Goal: Task Accomplishment & Management: Complete application form

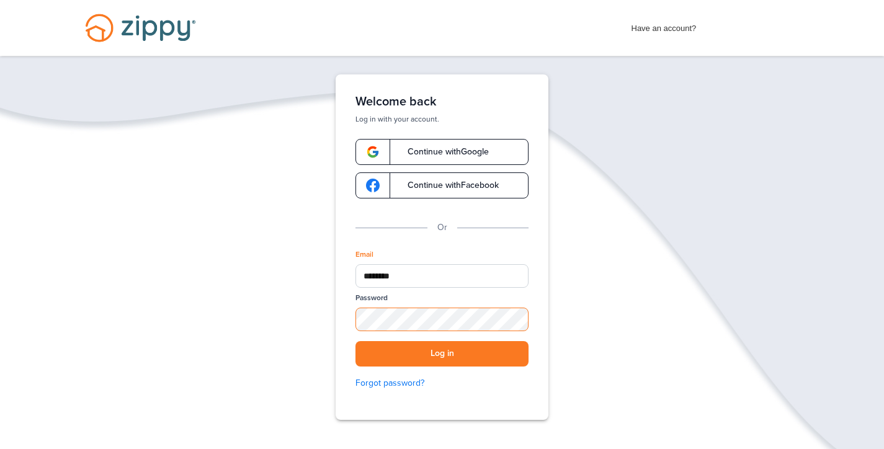
click at [442, 354] on button "Log in" at bounding box center [442, 353] width 173 height 25
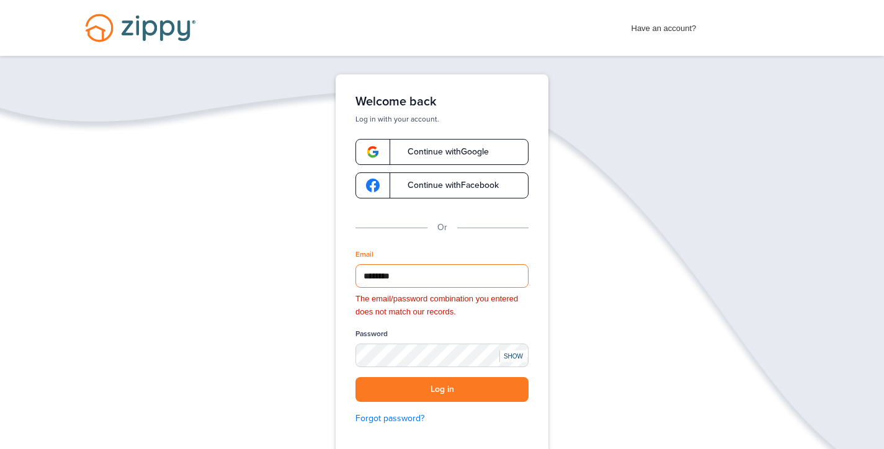
click at [421, 274] on input "********" at bounding box center [442, 276] width 173 height 24
type input "*"
type input "**********"
click at [442, 388] on button "Log in" at bounding box center [442, 389] width 173 height 25
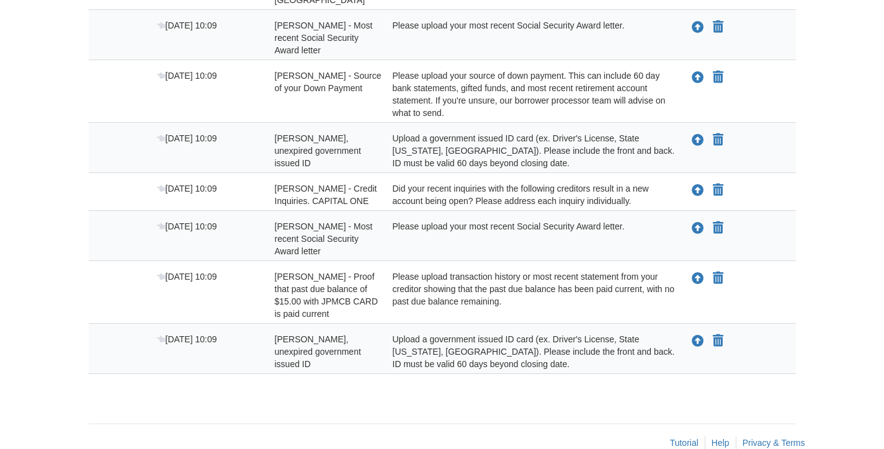
scroll to position [354, 0]
click at [697, 336] on icon "Upload Julie Milburn - Valid, unexpired government issued ID" at bounding box center [698, 342] width 12 height 12
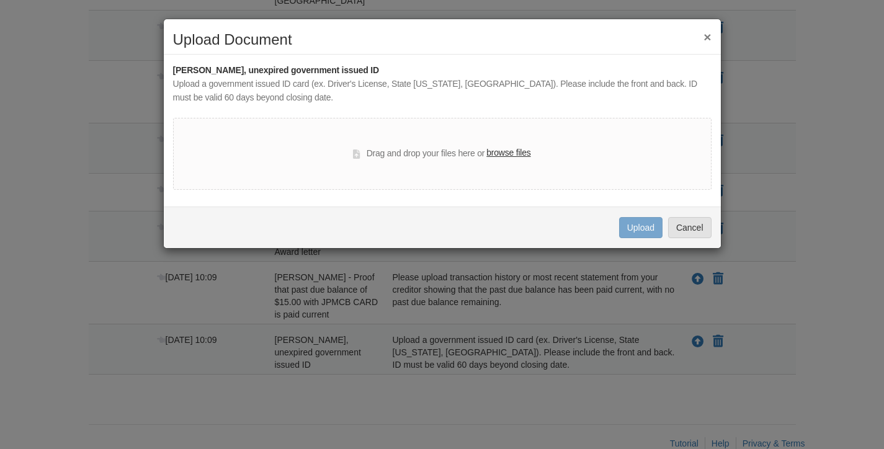
click at [520, 154] on label "browse files" at bounding box center [508, 153] width 44 height 14
click at [0, 0] on input "browse files" at bounding box center [0, 0] width 0 height 0
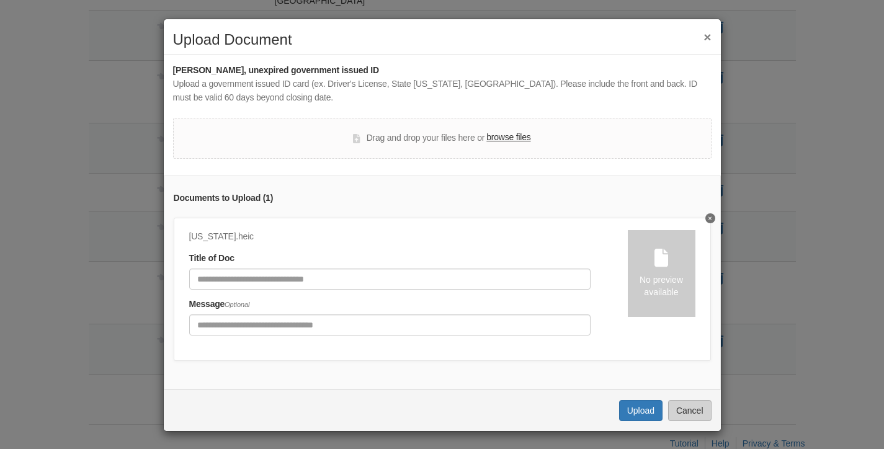
click at [695, 408] on button "Cancel" at bounding box center [689, 410] width 43 height 21
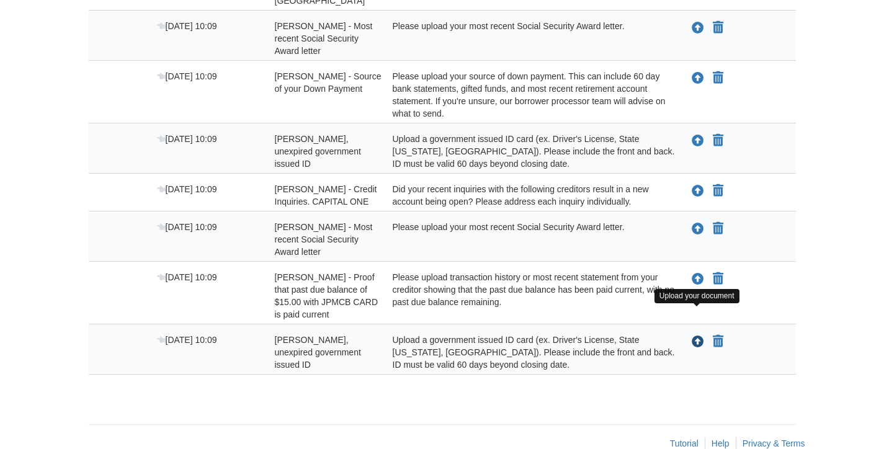
click at [698, 336] on icon "Upload Julie Milburn - Valid, unexpired government issued ID" at bounding box center [698, 342] width 12 height 12
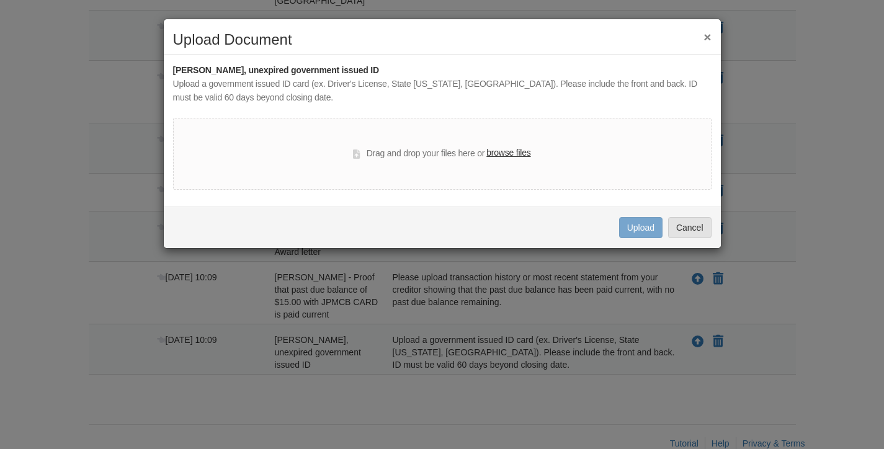
click at [504, 155] on label "browse files" at bounding box center [508, 153] width 44 height 14
click at [0, 0] on input "browse files" at bounding box center [0, 0] width 0 height 0
click at [709, 34] on button "×" at bounding box center [707, 36] width 7 height 13
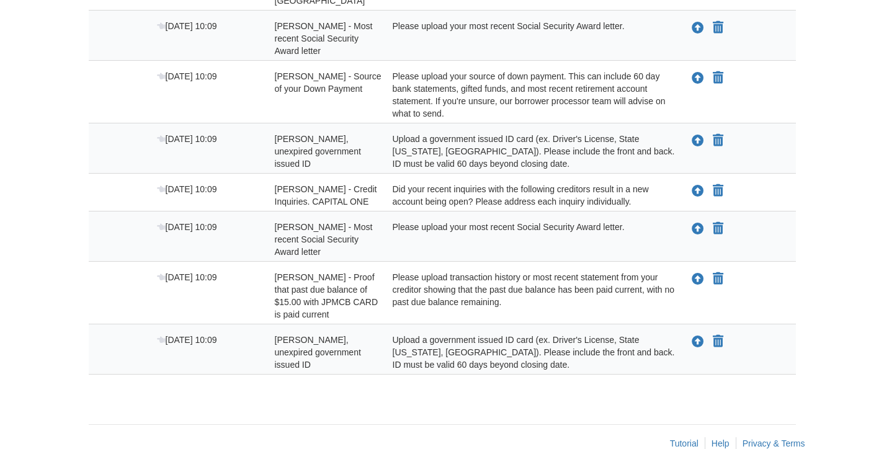
click at [313, 134] on span "[PERSON_NAME], unexpired government issued ID" at bounding box center [318, 151] width 86 height 35
click at [697, 135] on icon "Upload Helen Milburn - Valid, unexpired government issued ID" at bounding box center [698, 141] width 12 height 12
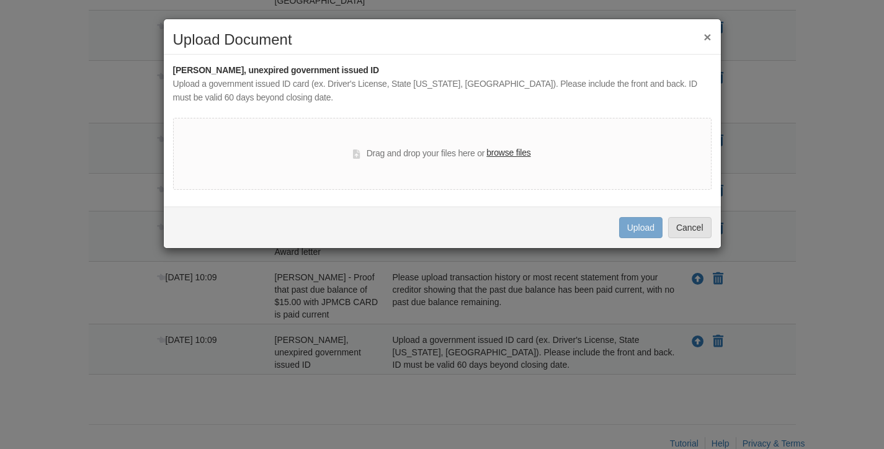
click at [526, 151] on label "browse files" at bounding box center [508, 153] width 44 height 14
click at [0, 0] on input "browse files" at bounding box center [0, 0] width 0 height 0
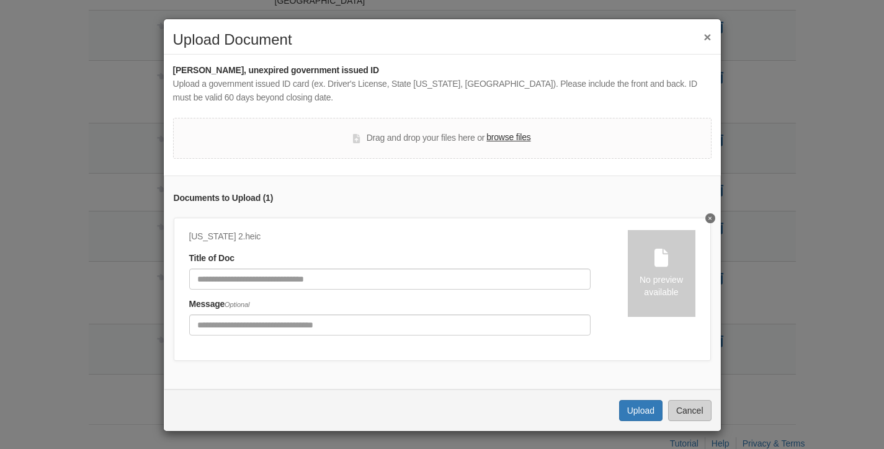
click at [690, 410] on button "Cancel" at bounding box center [689, 410] width 43 height 21
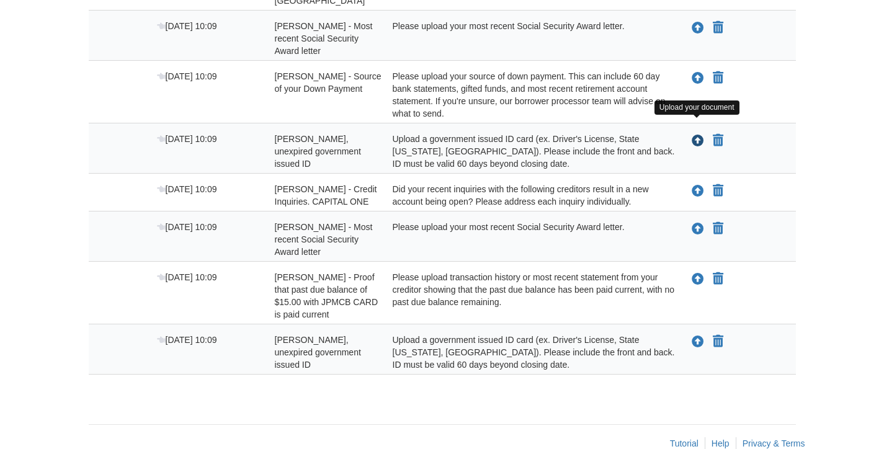
click at [696, 135] on icon "Upload Helen Milburn - Valid, unexpired government issued ID" at bounding box center [698, 141] width 12 height 12
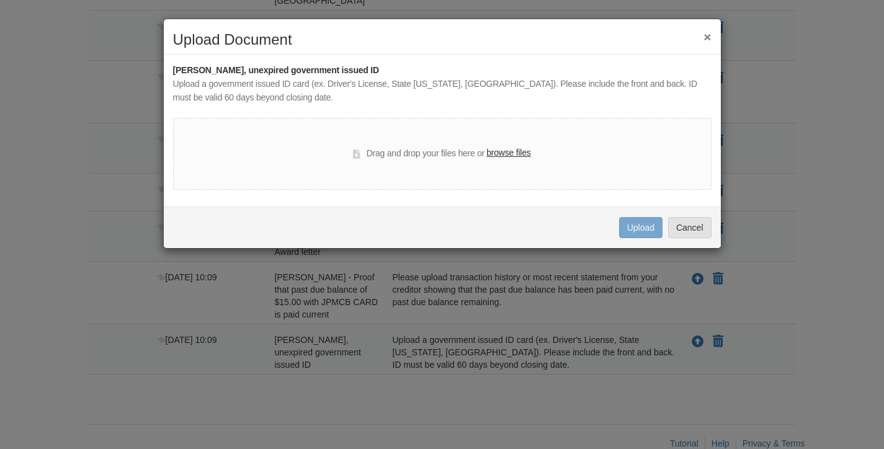
click at [514, 148] on label "browse files" at bounding box center [508, 153] width 44 height 14
click at [0, 0] on input "browse files" at bounding box center [0, 0] width 0 height 0
click at [709, 38] on button "×" at bounding box center [707, 36] width 7 height 13
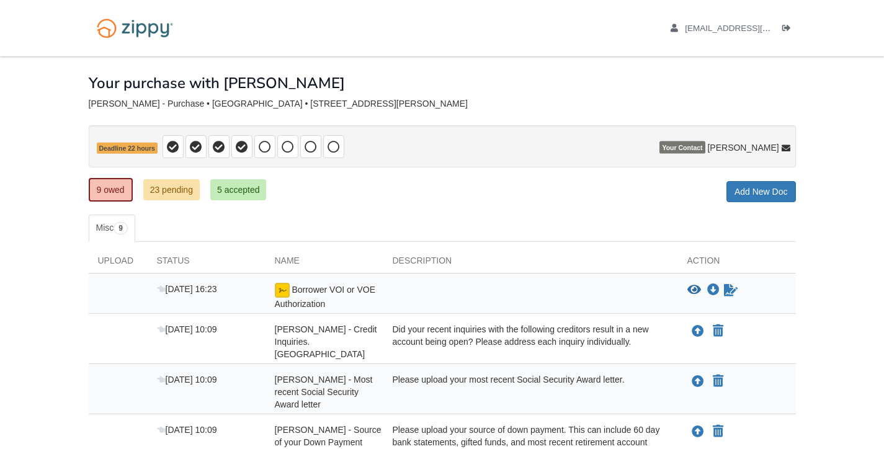
scroll to position [0, 0]
click at [114, 188] on link "9 owed" at bounding box center [111, 190] width 44 height 24
click at [246, 190] on link "5 accepted" at bounding box center [238, 189] width 56 height 21
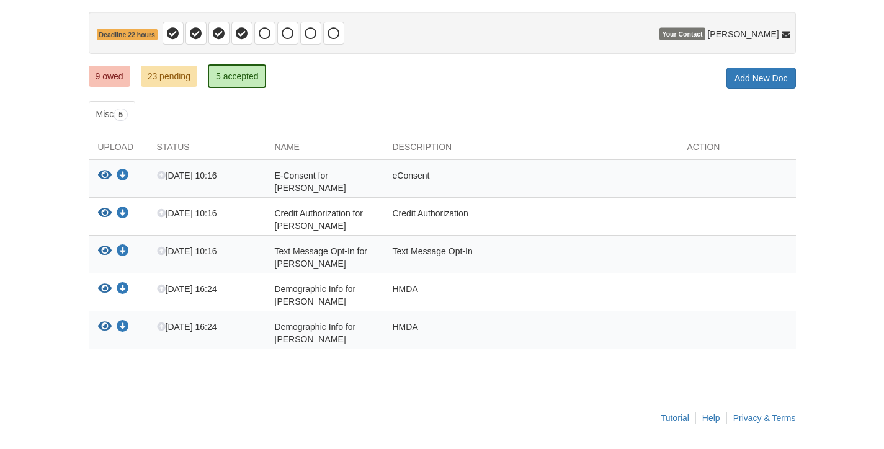
scroll to position [113, 0]
click at [105, 290] on icon "View Demographic Info for Julie Marlene Milburn" at bounding box center [105, 290] width 14 height 12
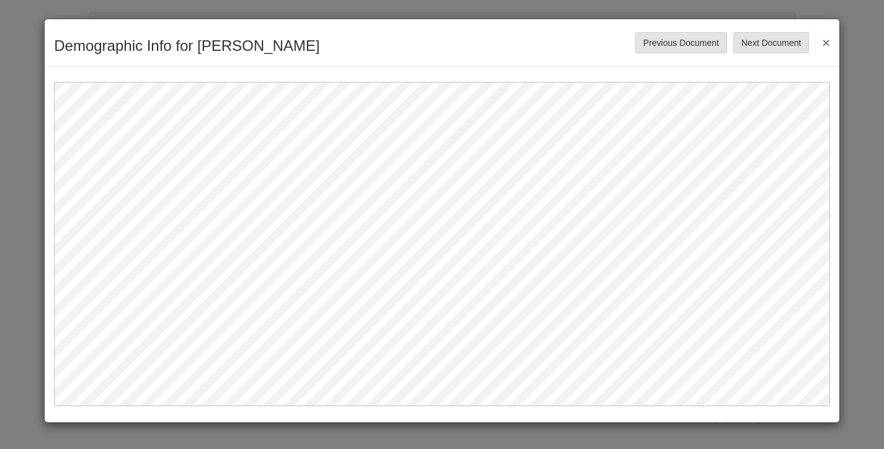
scroll to position [0, 0]
click at [826, 42] on button "×" at bounding box center [822, 42] width 14 height 22
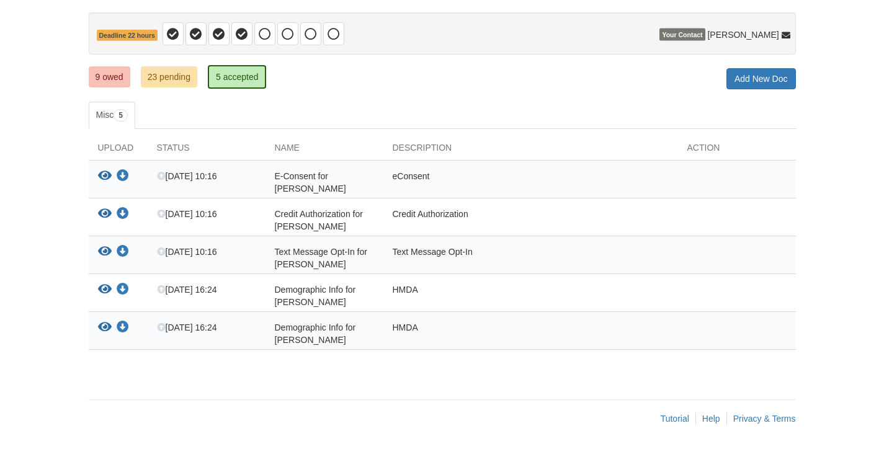
click at [112, 78] on link "9 owed" at bounding box center [110, 76] width 42 height 21
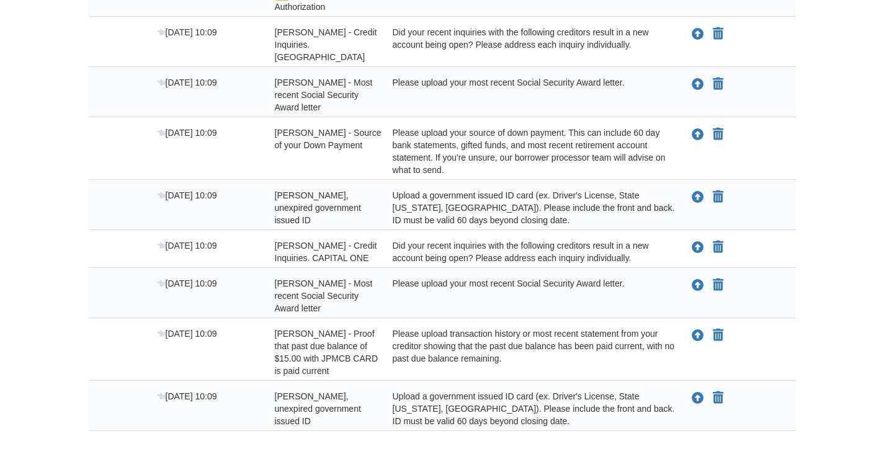
scroll to position [301, 0]
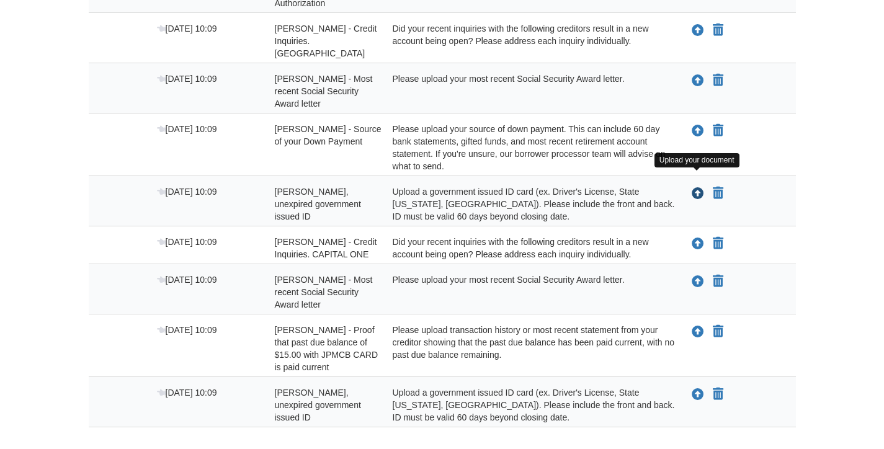
click at [696, 188] on icon "Upload Helen Milburn - Valid, unexpired government issued ID" at bounding box center [698, 194] width 12 height 12
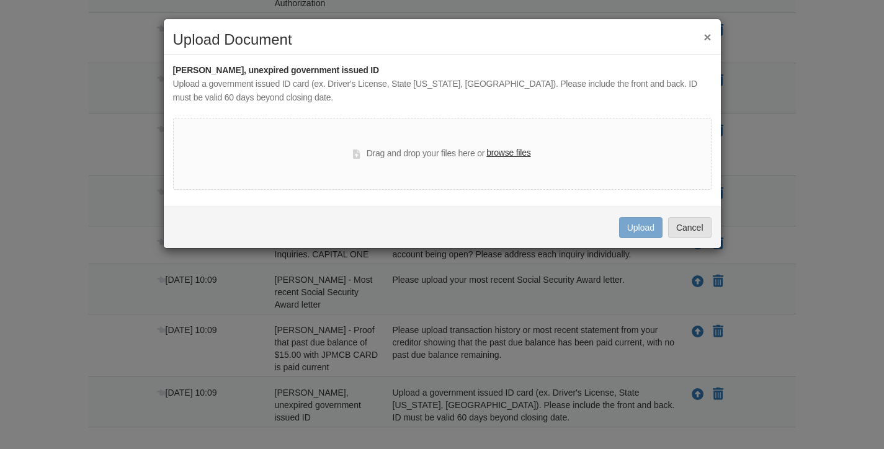
click at [514, 152] on label "browse files" at bounding box center [508, 153] width 44 height 14
click at [0, 0] on input "browse files" at bounding box center [0, 0] width 0 height 0
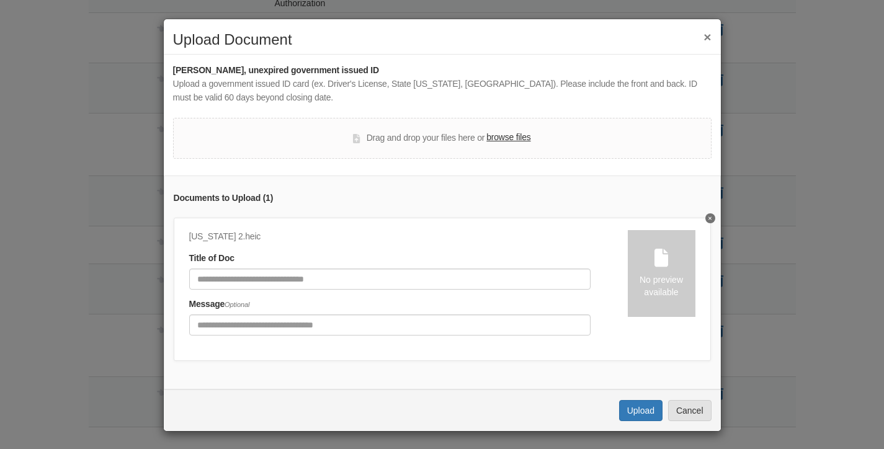
click at [521, 131] on label "browse files" at bounding box center [508, 138] width 44 height 14
click at [0, 0] on input "browse files" at bounding box center [0, 0] width 0 height 0
click at [490, 138] on label "browse files" at bounding box center [508, 138] width 44 height 14
click at [0, 0] on input "browse files" at bounding box center [0, 0] width 0 height 0
click at [692, 407] on button "Cancel" at bounding box center [689, 410] width 43 height 21
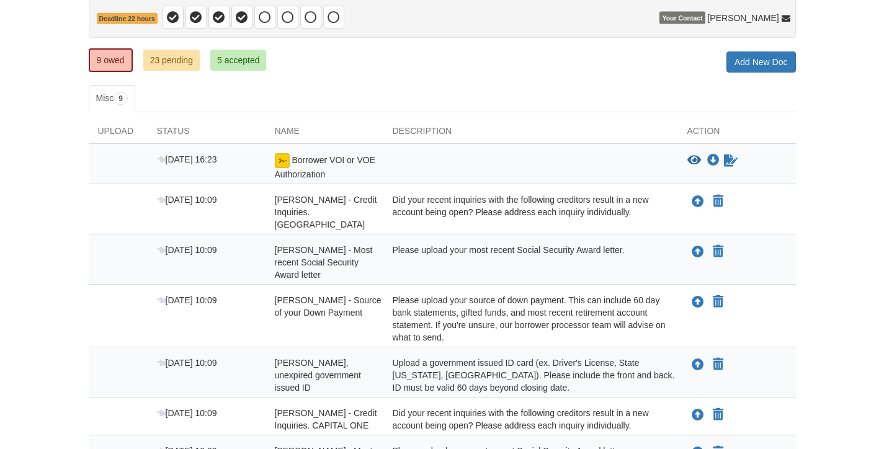
scroll to position [129, 0]
click at [123, 97] on span "9" at bounding box center [121, 99] width 14 height 12
click at [161, 125] on div "Status" at bounding box center [207, 134] width 118 height 19
click at [778, 63] on link "Add New Doc" at bounding box center [761, 62] width 69 height 21
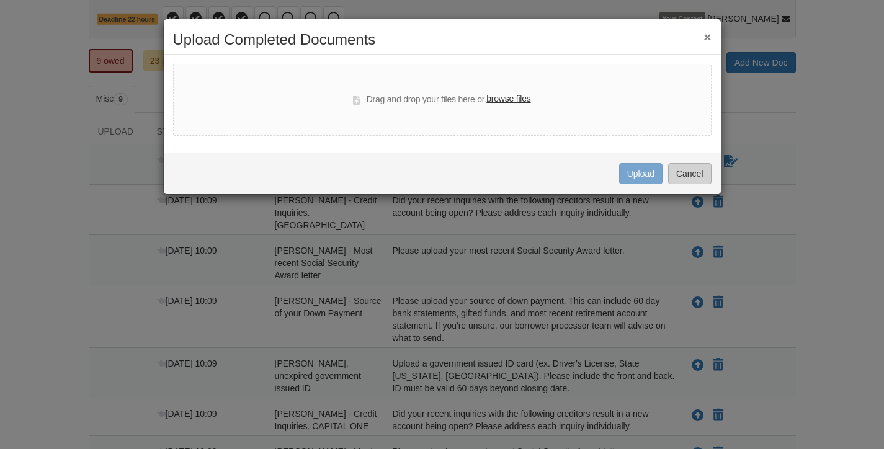
click at [695, 174] on button "Cancel" at bounding box center [689, 173] width 43 height 21
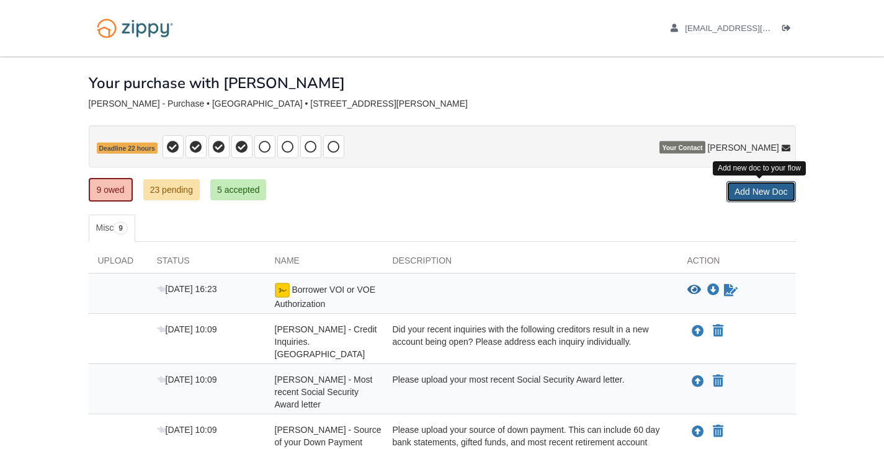
scroll to position [0, 0]
